Goal: Information Seeking & Learning: Find specific fact

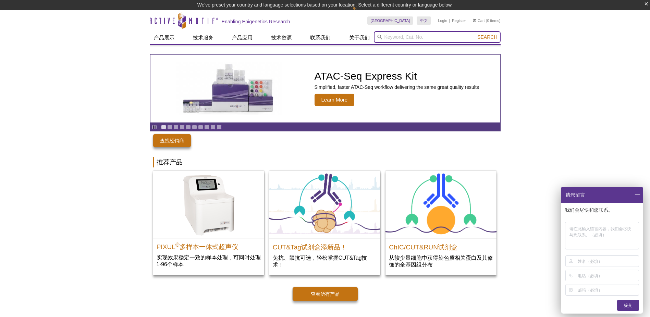
click at [410, 35] on input "search" at bounding box center [437, 37] width 127 height 12
paste input "CDK5"
type input "CDK5"
click at [492, 38] on span "Search" at bounding box center [487, 36] width 20 height 5
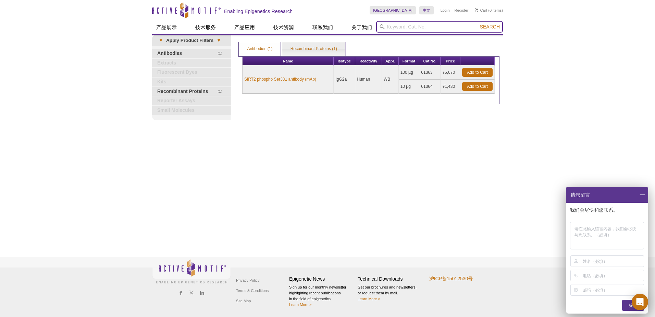
click at [412, 26] on input "search" at bounding box center [439, 27] width 127 height 12
paste input "SIRT2"
type input "SIRT2"
click at [483, 26] on span "Search" at bounding box center [490, 26] width 20 height 5
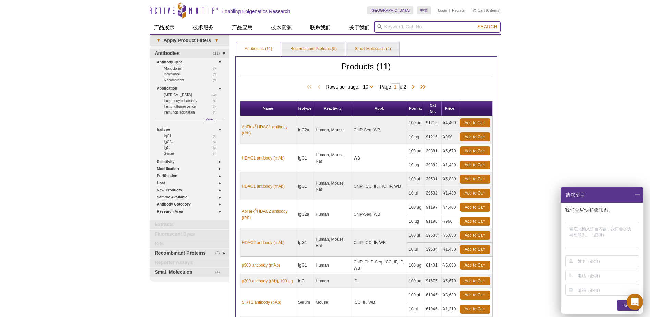
click at [391, 24] on input "search" at bounding box center [437, 27] width 127 height 12
paste input "SIRT2"
type input "SIRT2"
drag, startPoint x: 484, startPoint y: 27, endPoint x: 477, endPoint y: 23, distance: 8.4
click at [484, 27] on span "Search" at bounding box center [487, 26] width 20 height 5
